Goal: Find specific page/section: Find specific page/section

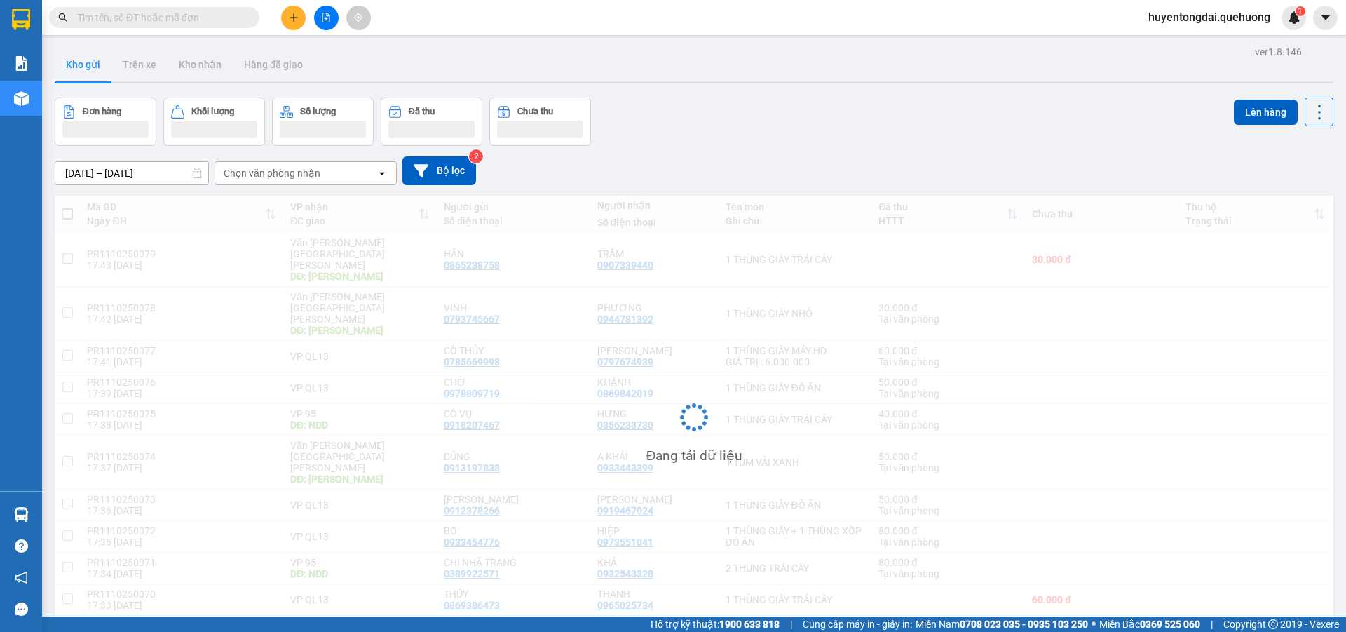
drag, startPoint x: 236, startPoint y: 9, endPoint x: 227, endPoint y: 15, distance: 10.7
click at [233, 11] on span at bounding box center [154, 17] width 210 height 21
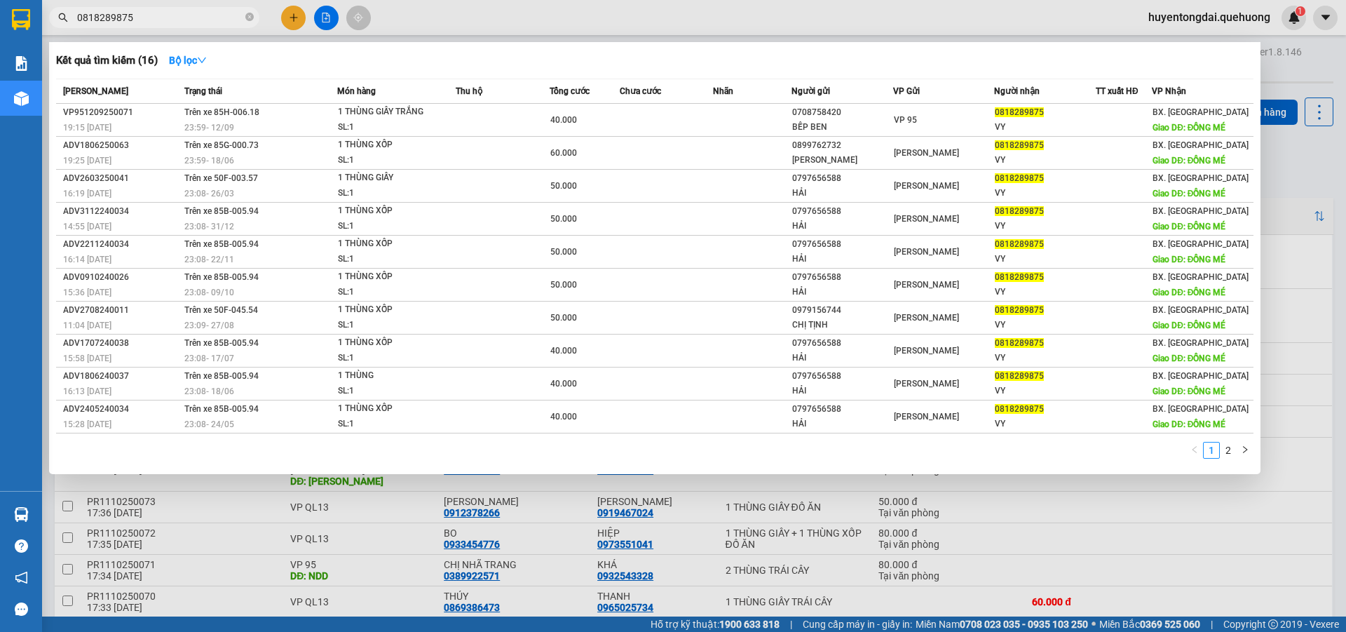
type input "0818289875"
click at [550, 14] on div at bounding box center [673, 316] width 1346 height 632
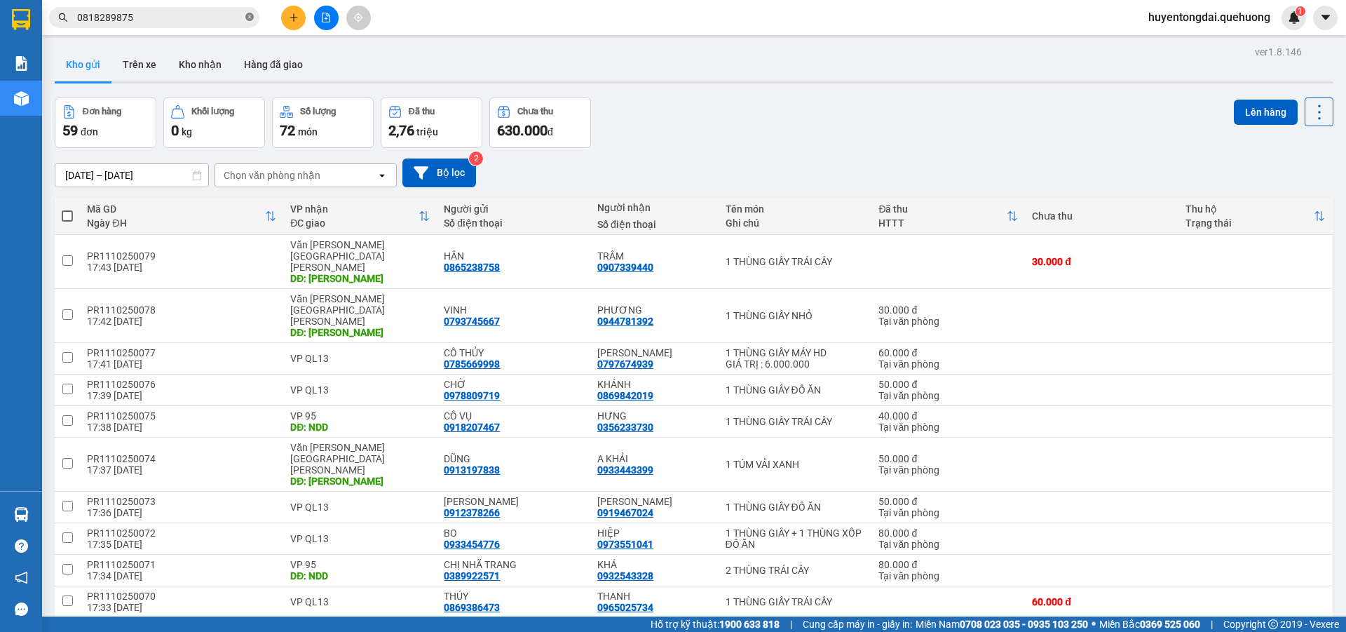
click at [248, 15] on icon "close-circle" at bounding box center [249, 17] width 8 height 8
click at [144, 15] on input "text" at bounding box center [159, 17] width 165 height 15
drag, startPoint x: 172, startPoint y: 21, endPoint x: 186, endPoint y: 20, distance: 14.0
click at [173, 21] on input "text" at bounding box center [159, 17] width 165 height 15
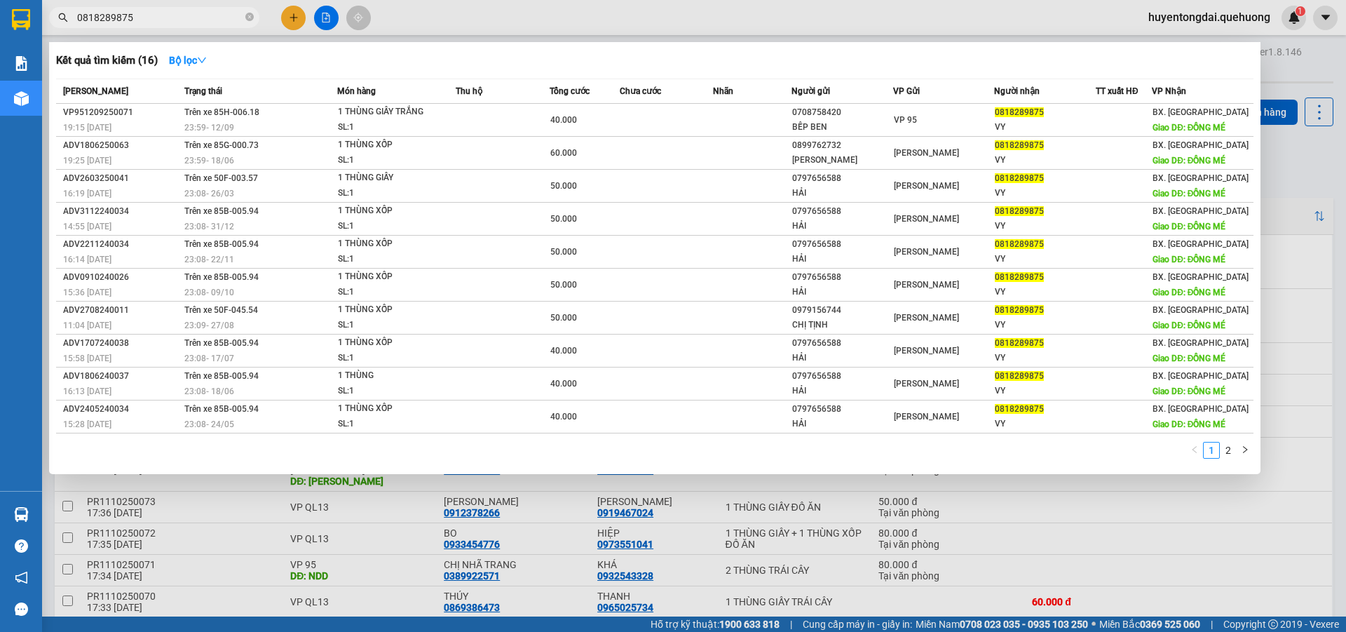
type input "0818289875"
click at [421, 7] on div at bounding box center [673, 316] width 1346 height 632
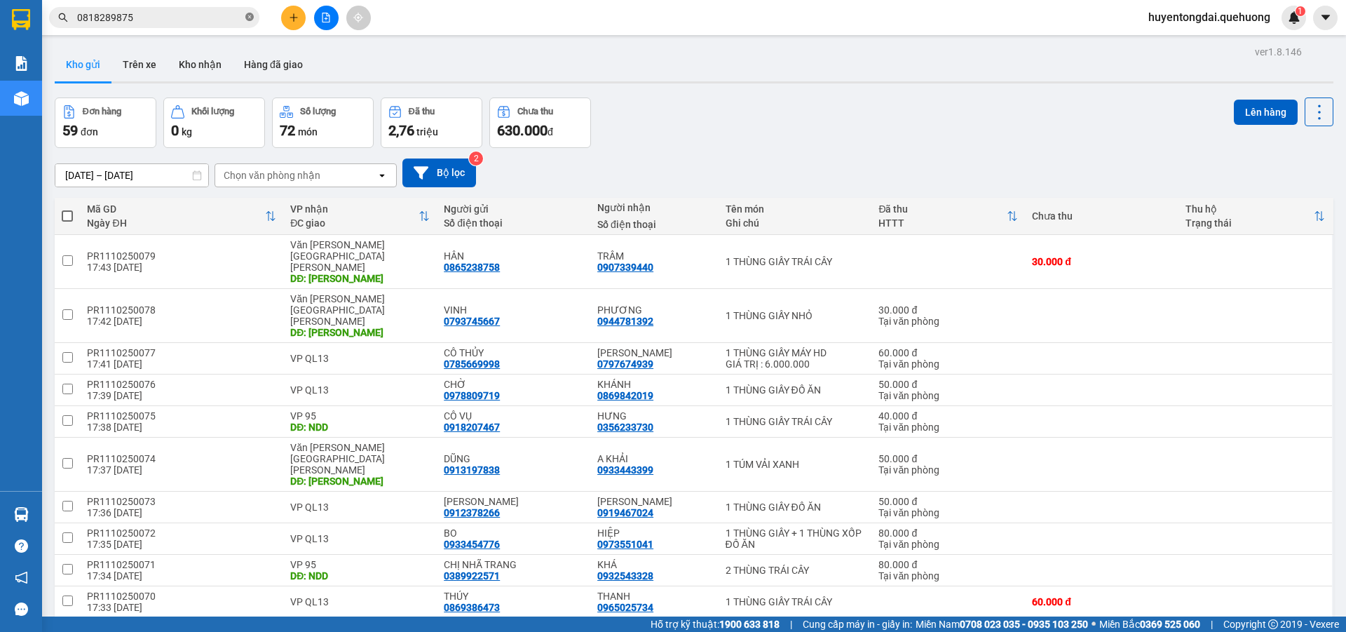
click at [246, 13] on icon "close-circle" at bounding box center [249, 17] width 8 height 8
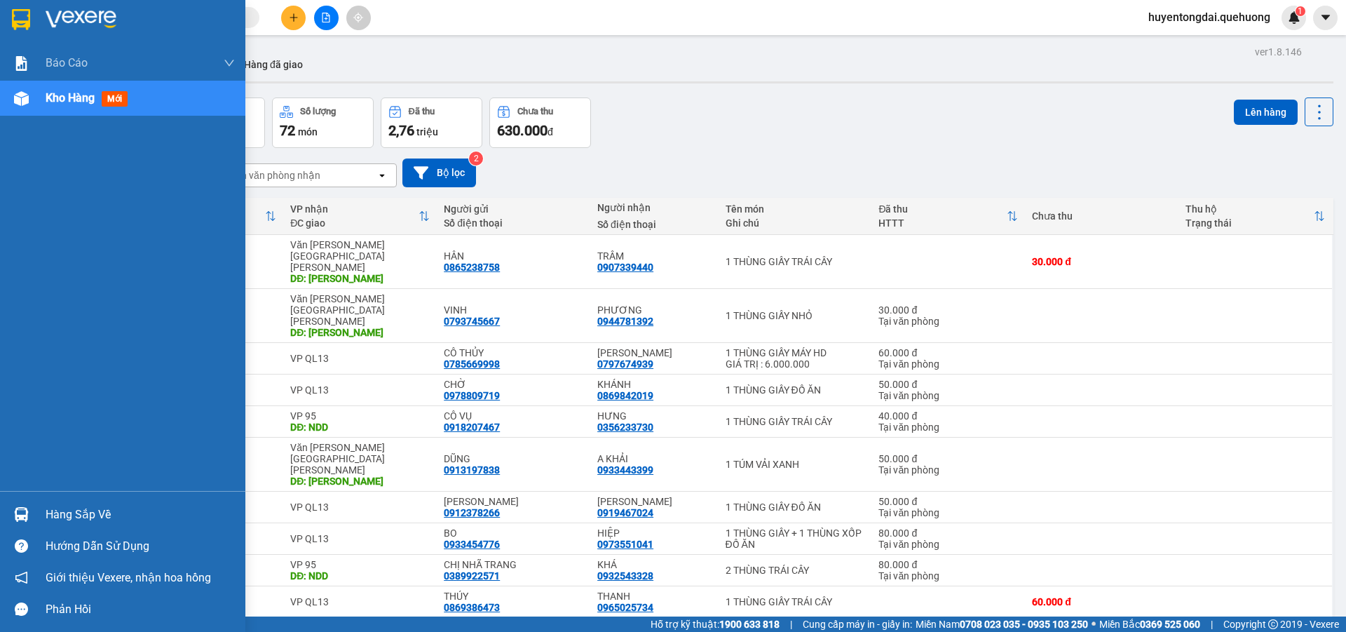
click at [46, 96] on span "Kho hàng" at bounding box center [70, 97] width 49 height 13
